Goal: Information Seeking & Learning: Learn about a topic

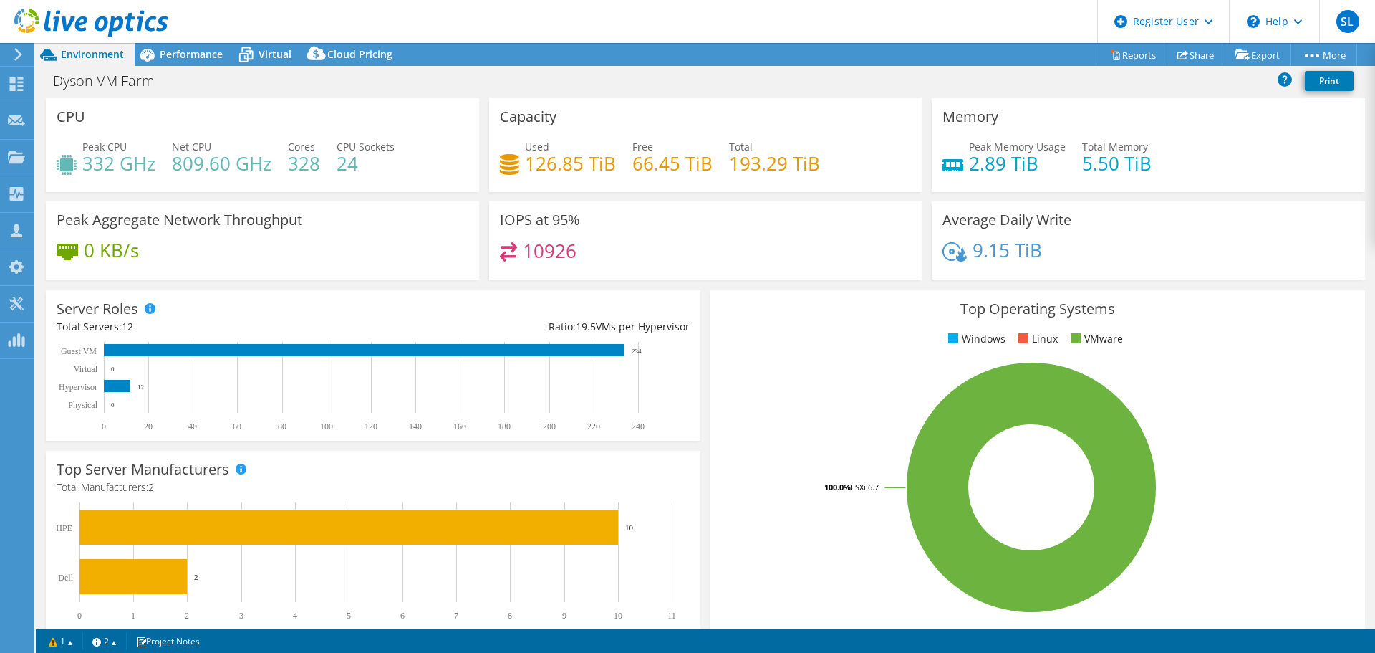
select select "[GEOGRAPHIC_DATA]"
select select "JPY"
click at [207, 52] on span "Performance" at bounding box center [191, 54] width 63 height 14
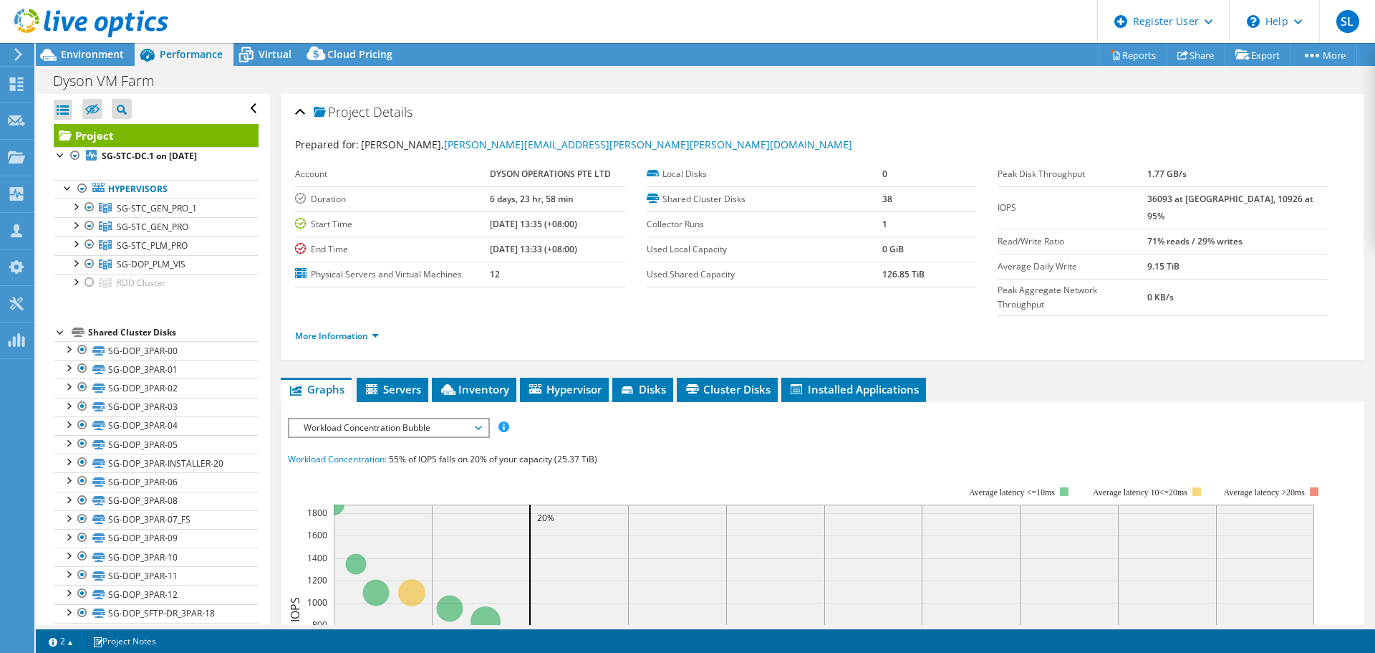
click at [340, 328] on li "More Information" at bounding box center [341, 336] width 92 height 16
click at [342, 330] on link "More Information" at bounding box center [337, 336] width 84 height 12
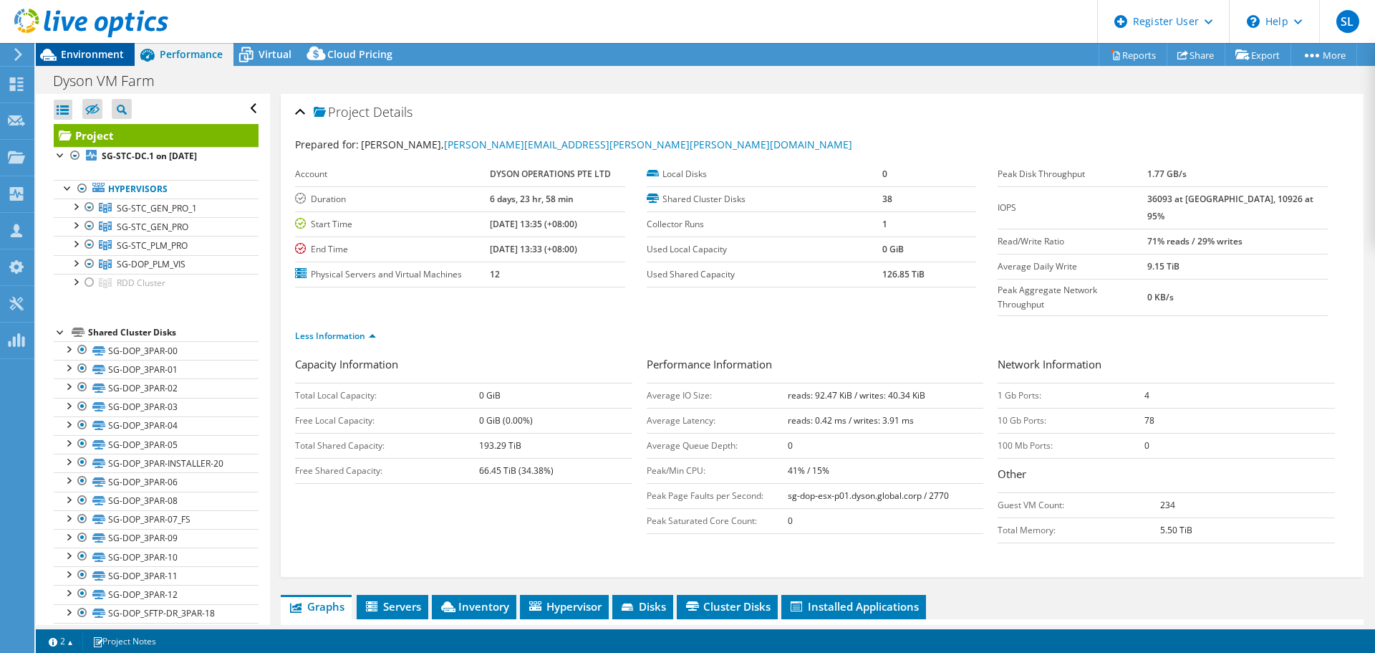
click at [104, 50] on span "Environment" at bounding box center [92, 54] width 63 height 14
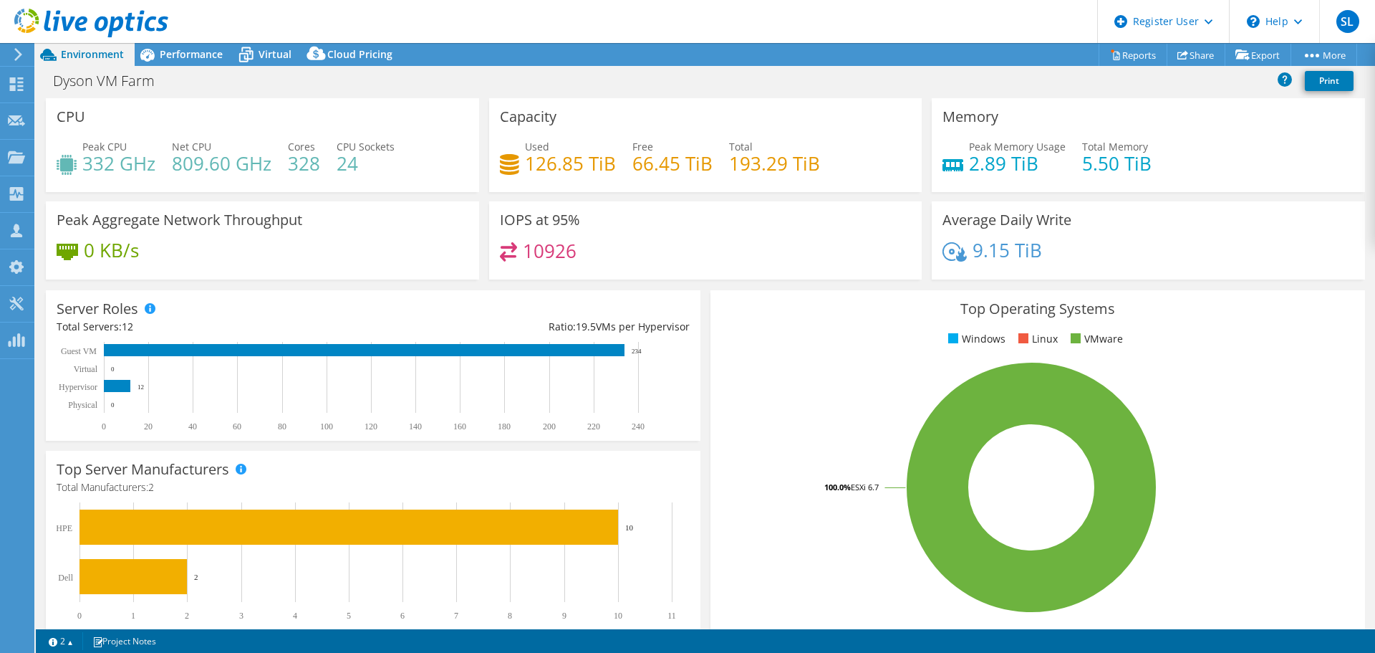
click at [706, 320] on div "Top Operating Systems Windows Linux VMware 100.0% ESXi 6.7" at bounding box center [1038, 461] width 665 height 353
drag, startPoint x: 607, startPoint y: 332, endPoint x: 596, endPoint y: 332, distance: 11.5
drag, startPoint x: 596, startPoint y: 332, endPoint x: 171, endPoint y: 54, distance: 507.7
click at [171, 54] on span "Performance" at bounding box center [191, 54] width 63 height 14
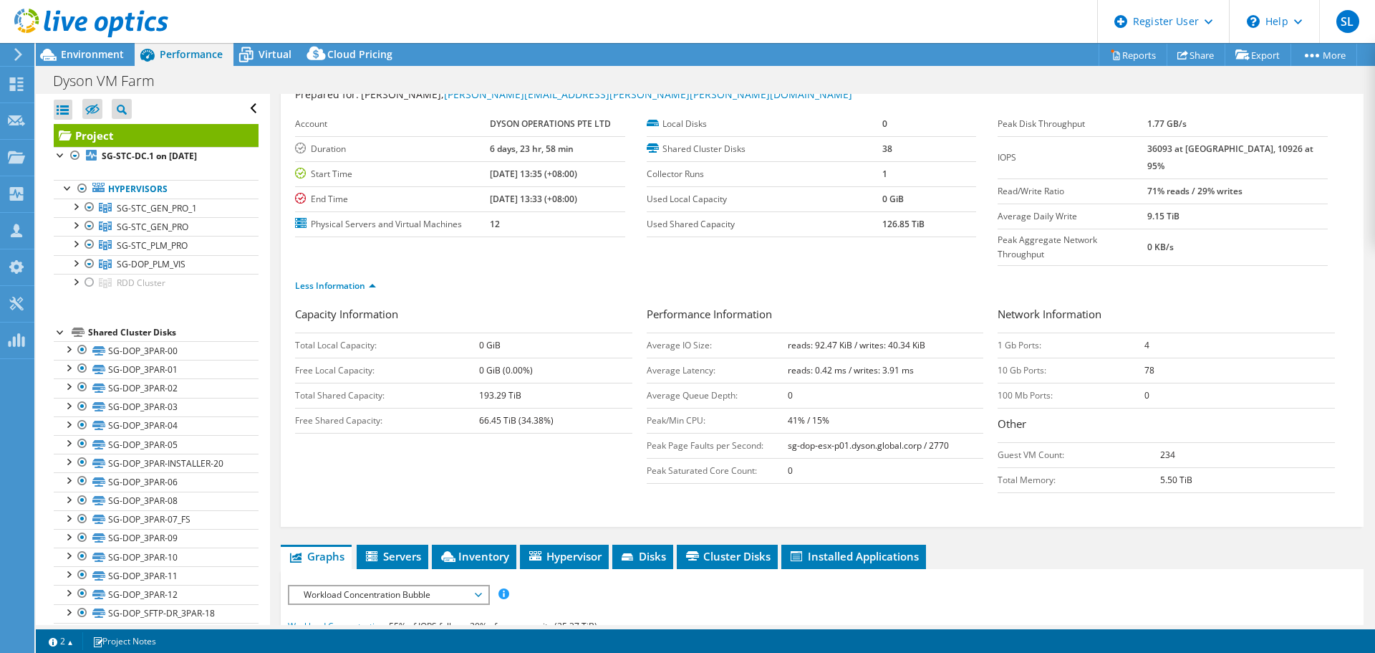
scroll to position [72, 0]
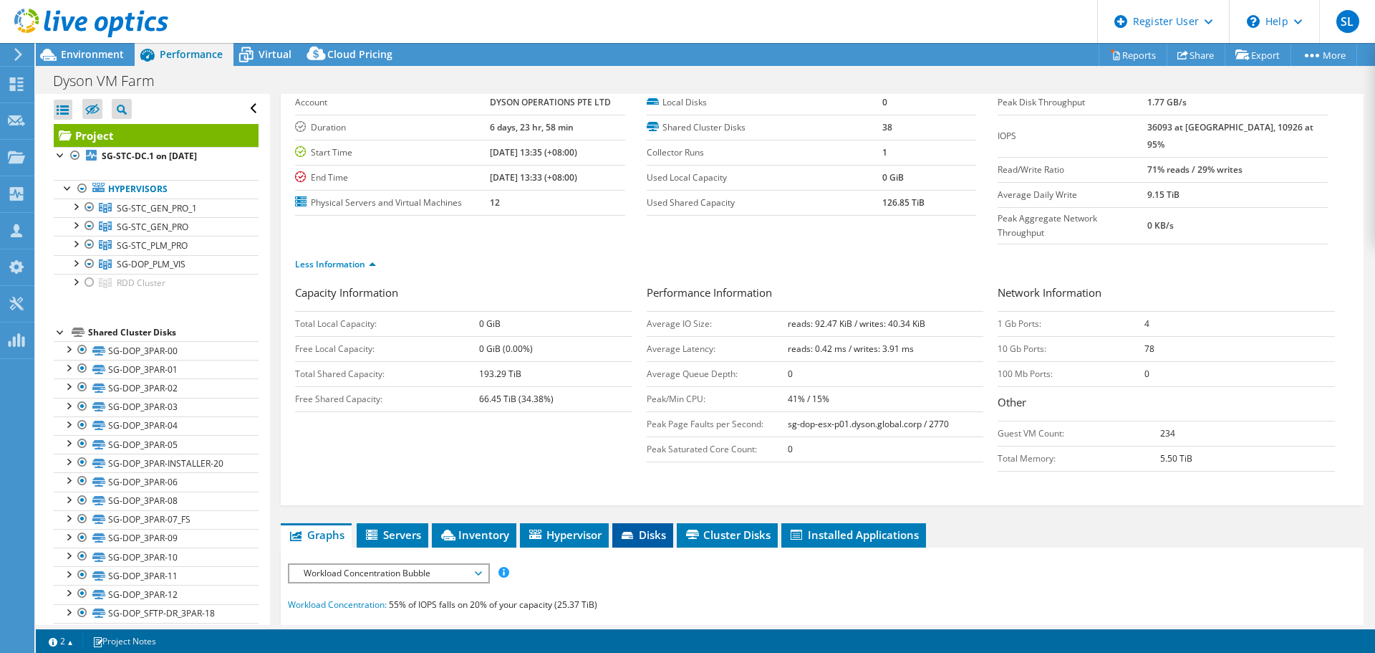
click at [633, 532] on icon at bounding box center [629, 536] width 14 height 9
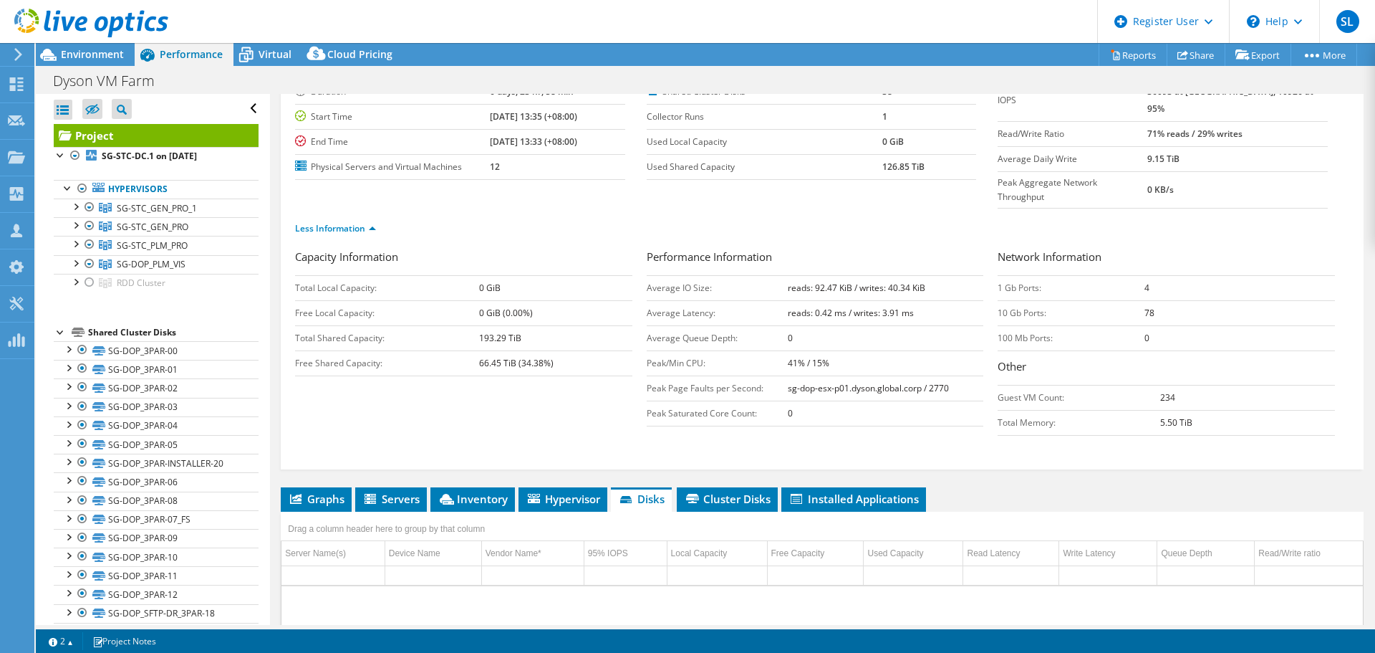
scroll to position [0, 0]
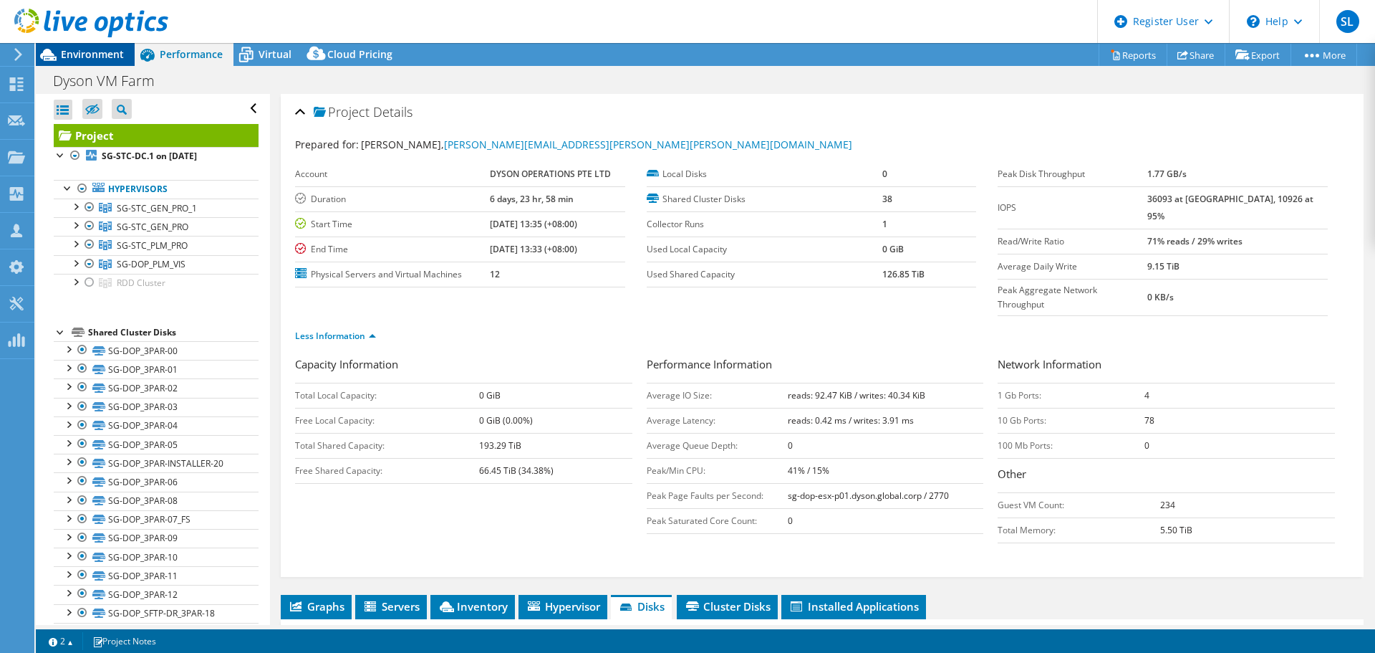
click at [105, 57] on span "Environment" at bounding box center [92, 54] width 63 height 14
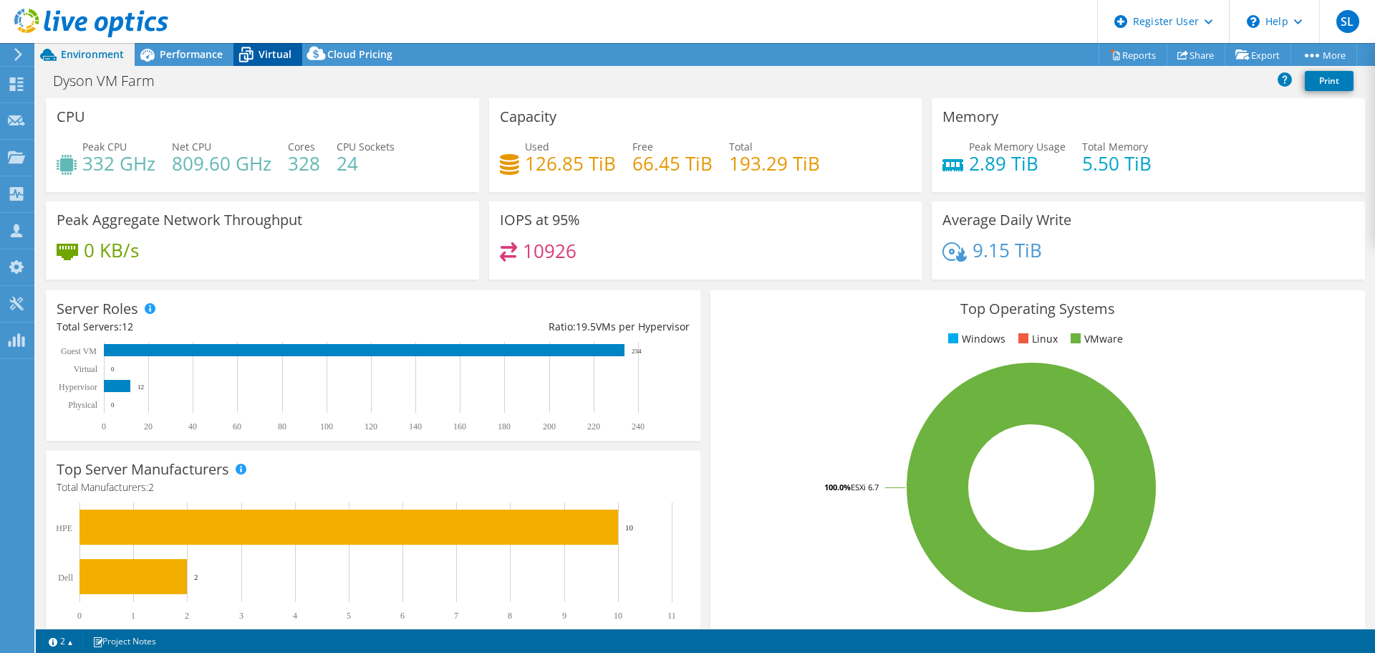
click at [255, 53] on icon at bounding box center [246, 54] width 25 height 25
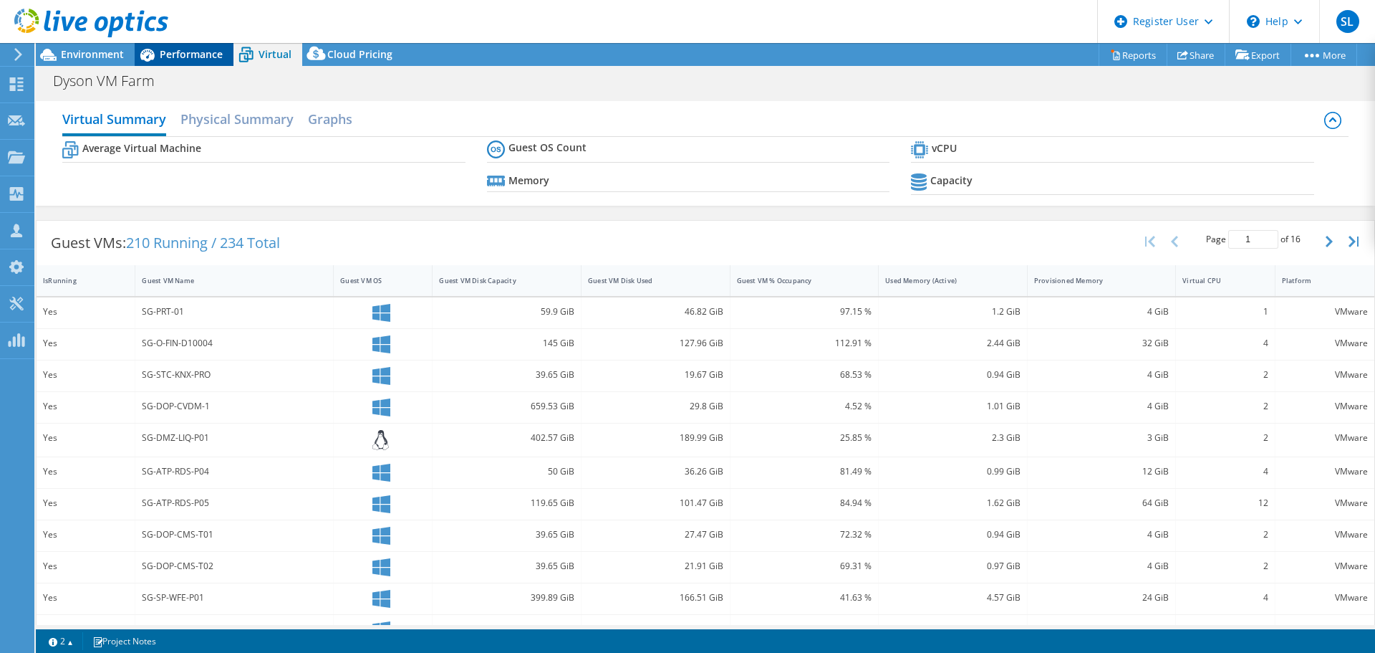
click at [195, 53] on span "Performance" at bounding box center [191, 54] width 63 height 14
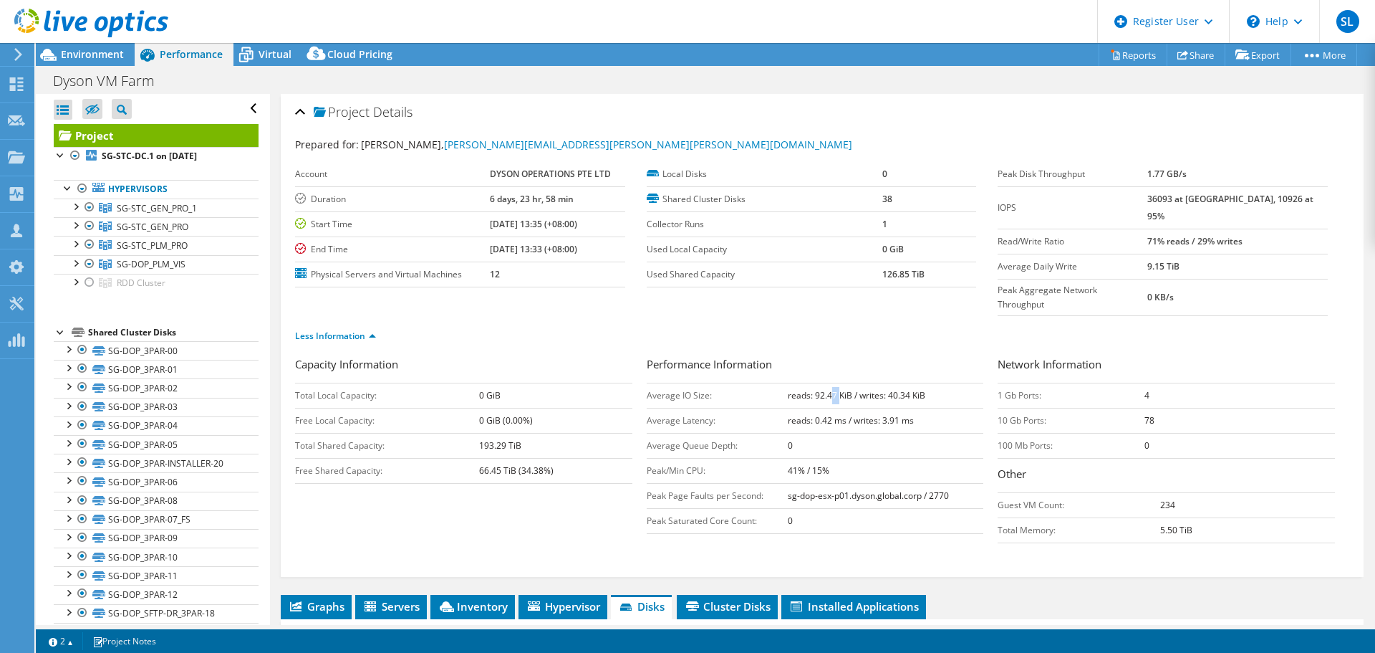
drag, startPoint x: 825, startPoint y: 371, endPoint x: 835, endPoint y: 371, distance: 9.3
click at [835, 389] on b "reads: 92.47 KiB / writes: 40.34 KiB" at bounding box center [857, 395] width 138 height 12
click at [1069, 169] on label "Peak Disk Throughput" at bounding box center [1073, 174] width 150 height 14
click at [1148, 167] on label "Peak Disk Throughput" at bounding box center [1073, 174] width 150 height 14
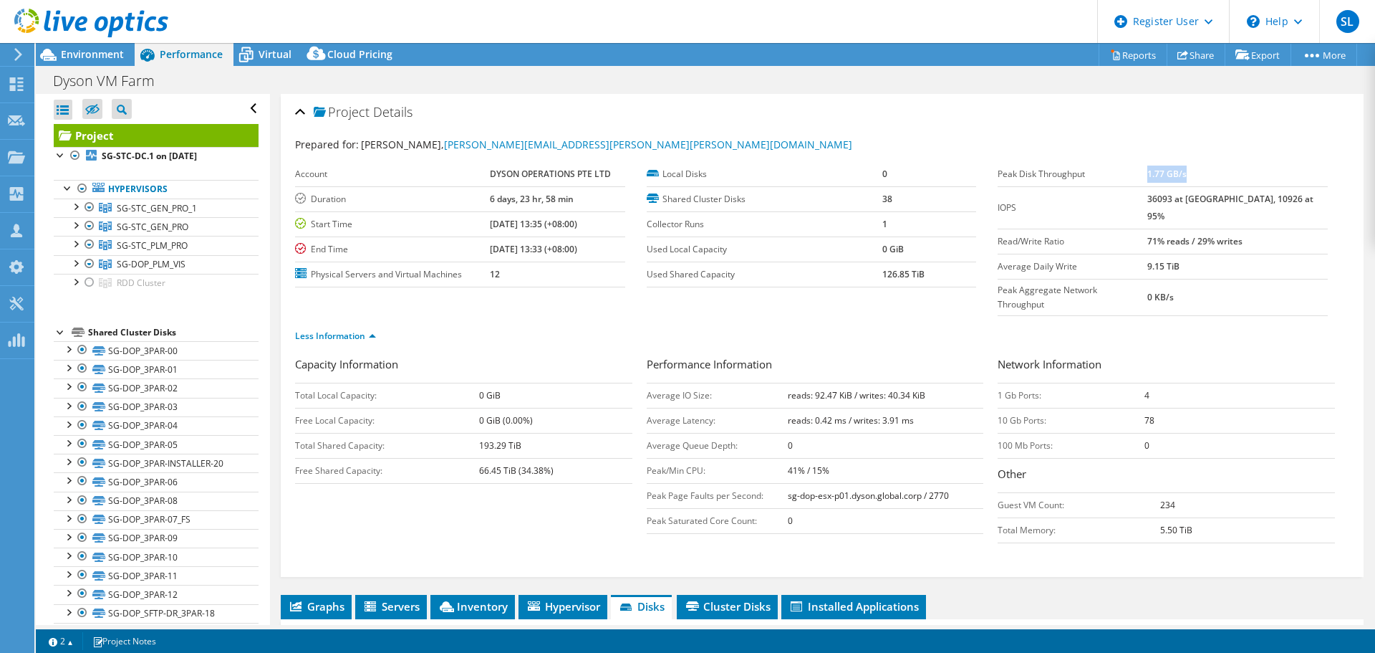
drag, startPoint x: 1178, startPoint y: 170, endPoint x: 1221, endPoint y: 171, distance: 43.0
click at [1221, 171] on td "1.77 GB/s" at bounding box center [1238, 174] width 181 height 25
drag, startPoint x: 1221, startPoint y: 171, endPoint x: 1178, endPoint y: 171, distance: 42.3
click at [1178, 171] on td "1.77 GB/s" at bounding box center [1238, 174] width 181 height 25
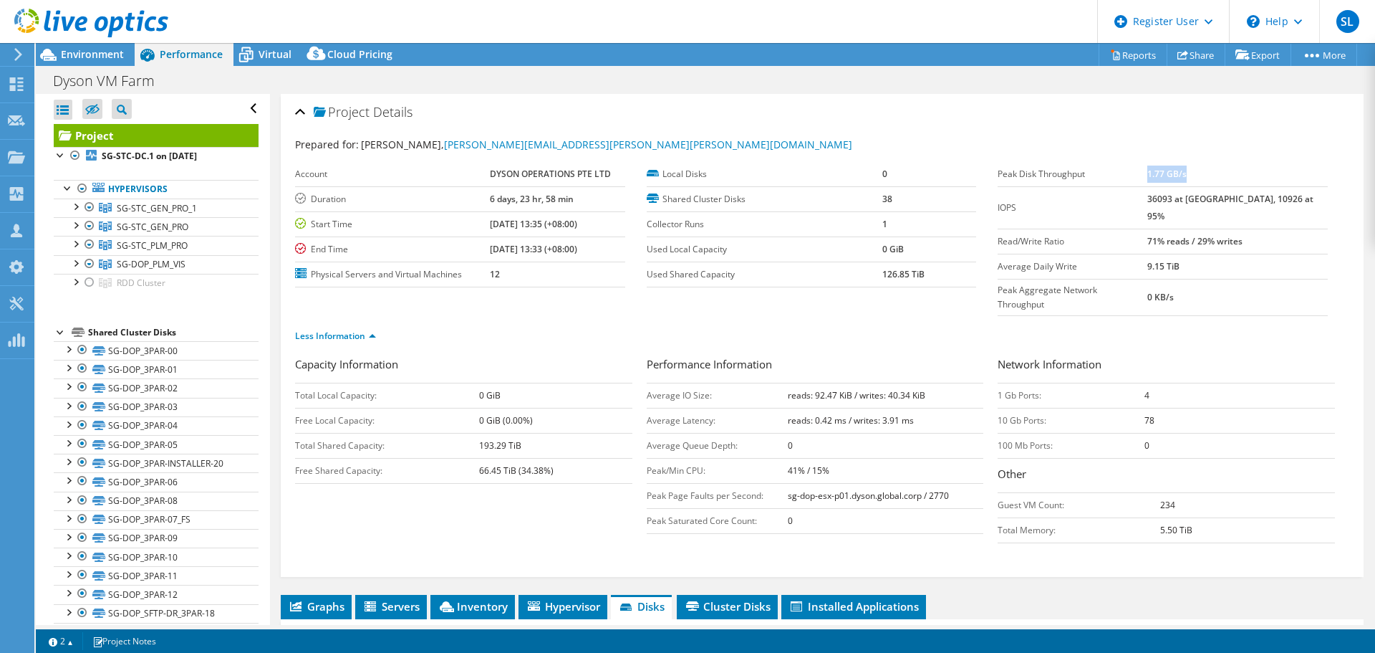
click at [1178, 171] on b "1.77 GB/s" at bounding box center [1167, 174] width 39 height 12
